Goal: Check status: Check status

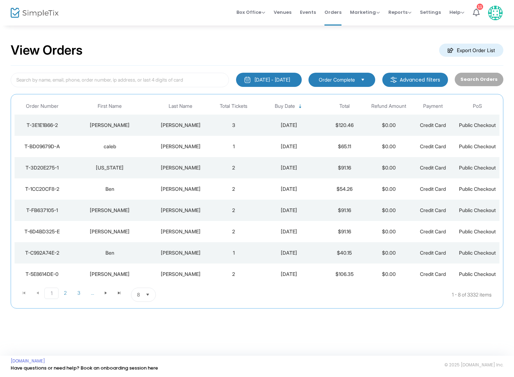
click at [179, 145] on div "[PERSON_NAME]" at bounding box center [180, 146] width 59 height 7
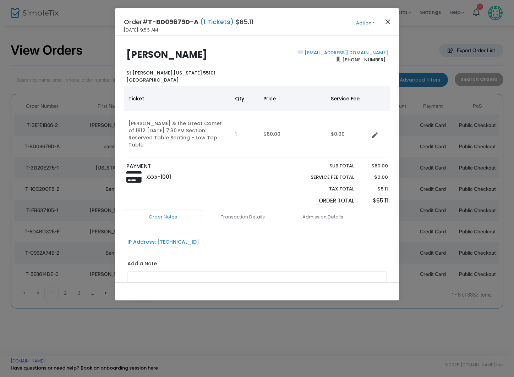
click at [388, 24] on button "Close" at bounding box center [387, 21] width 9 height 9
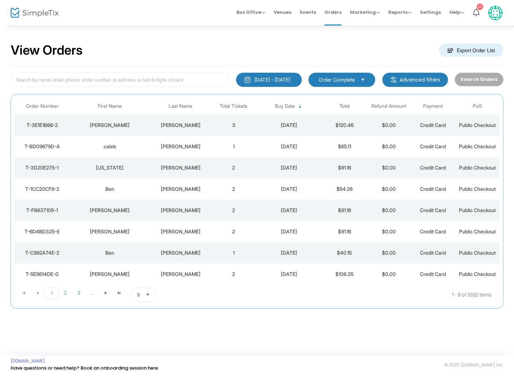
click at [174, 122] on div "[PERSON_NAME]" at bounding box center [180, 125] width 59 height 7
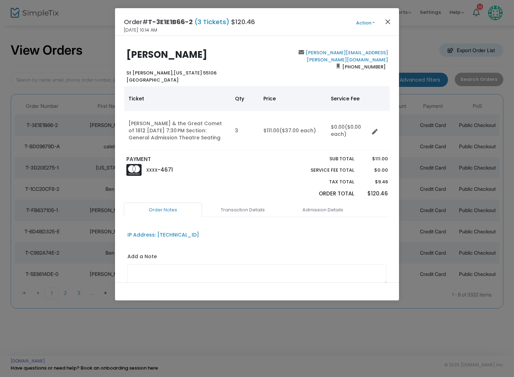
click at [386, 21] on button "Close" at bounding box center [387, 21] width 9 height 9
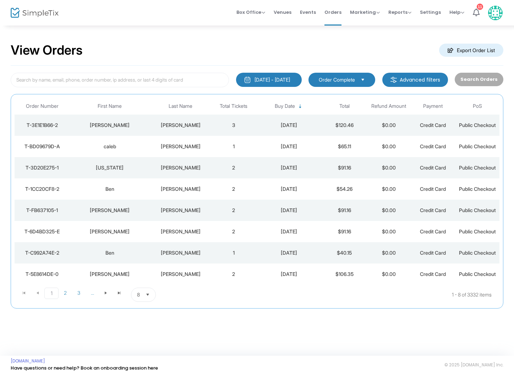
click at [217, 147] on td "1" at bounding box center [233, 146] width 44 height 21
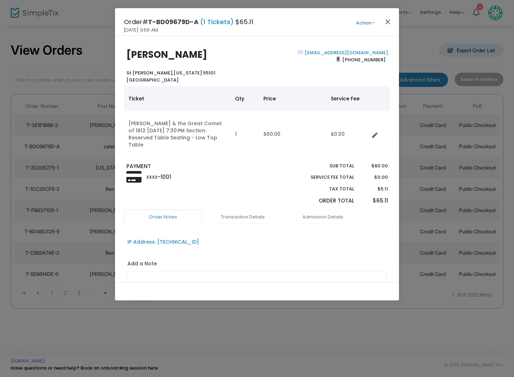
click at [387, 21] on button "Close" at bounding box center [387, 21] width 9 height 9
